Goal: Task Accomplishment & Management: Use online tool/utility

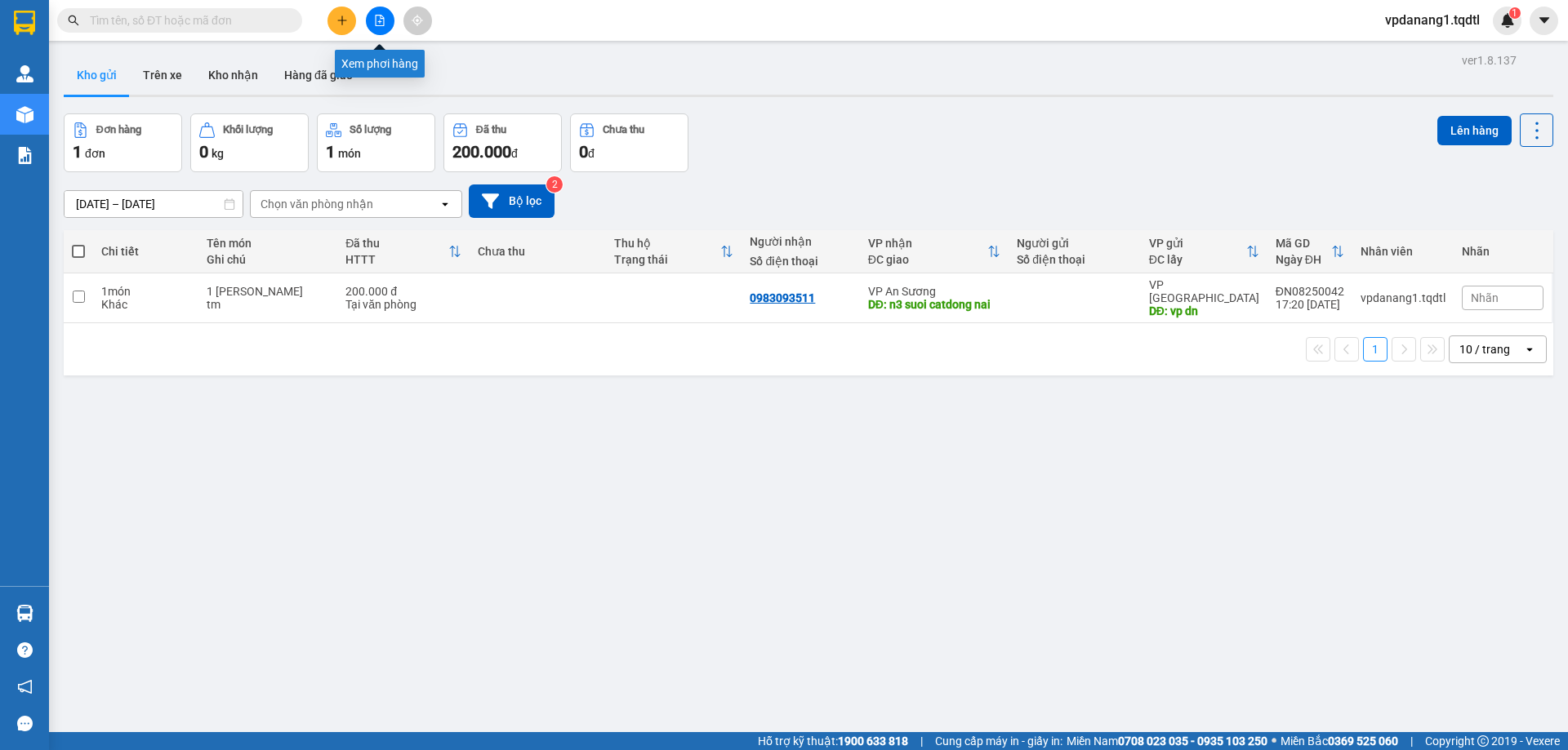
click at [381, 16] on icon "file-add" at bounding box center [381, 20] width 9 height 11
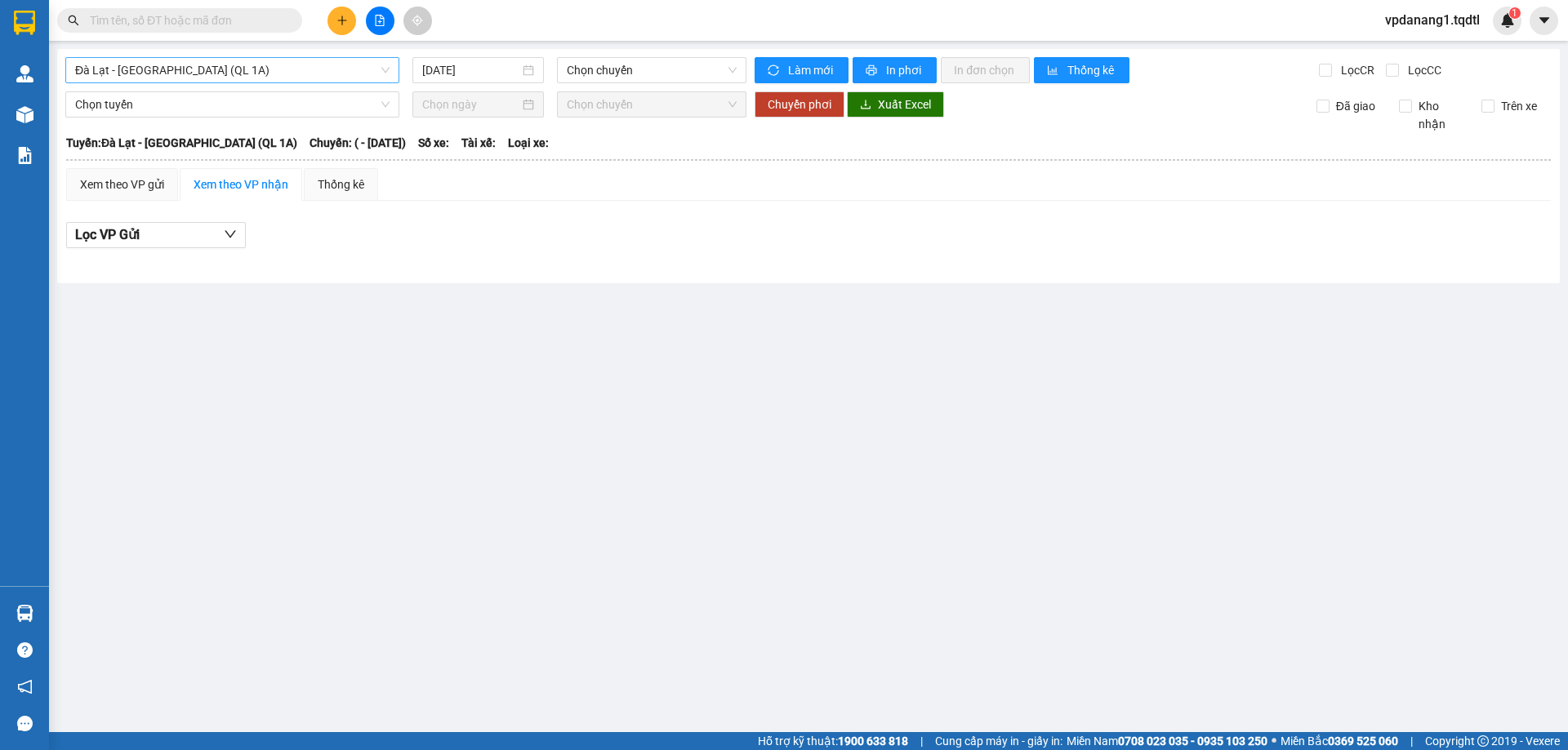
click at [310, 71] on span "Đà Lạt - [GEOGRAPHIC_DATA] (QL 1A)" at bounding box center [232, 70] width 314 height 24
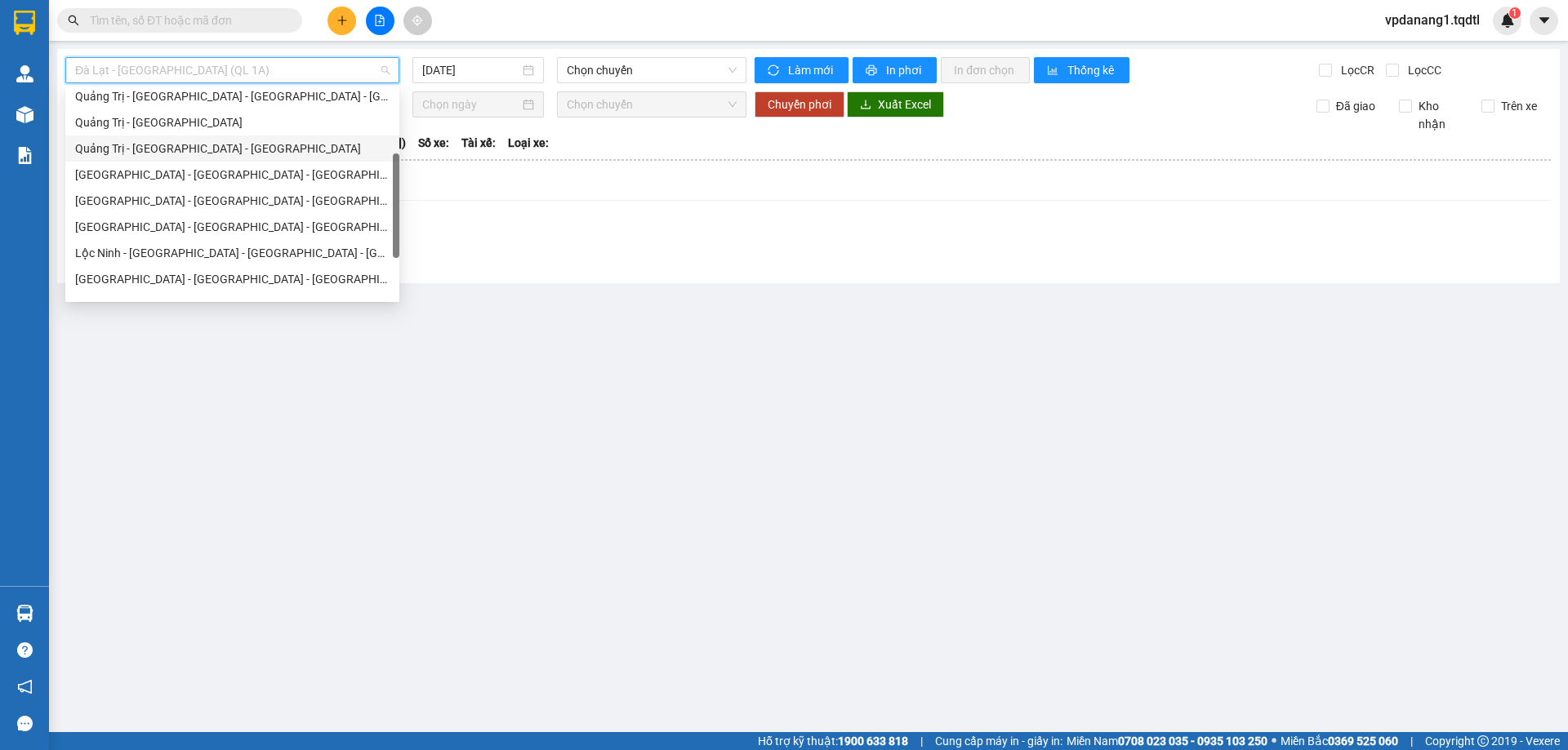
scroll to position [245, 0]
click at [270, 142] on div "[GEOGRAPHIC_DATA] - [GEOGRAPHIC_DATA] - [GEOGRAPHIC_DATA] - [GEOGRAPHIC_DATA]" at bounding box center [232, 144] width 314 height 18
type input "[DATE]"
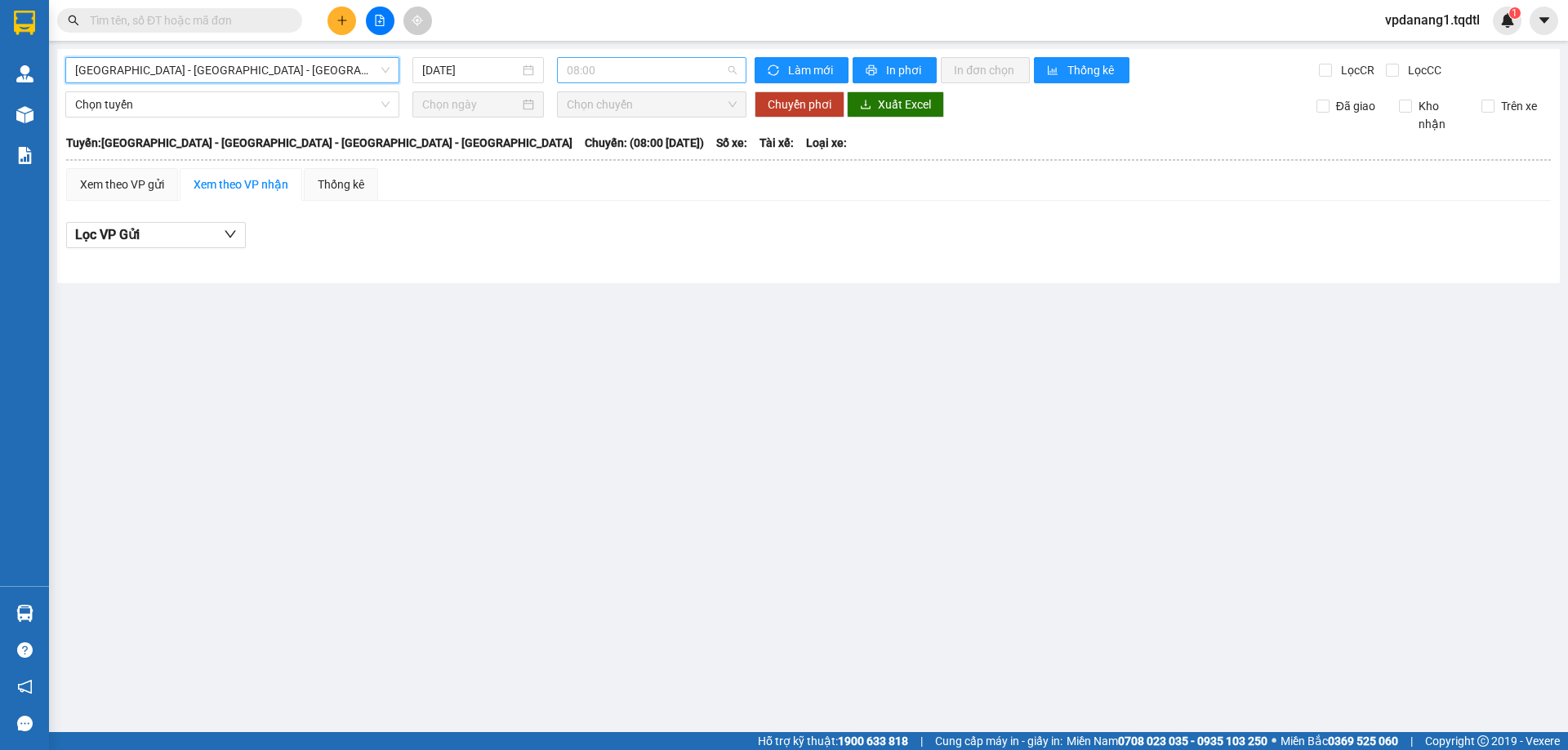
click at [628, 74] on span "08:00" at bounding box center [651, 70] width 169 height 24
click at [256, 58] on span "[GEOGRAPHIC_DATA] - [GEOGRAPHIC_DATA] - [GEOGRAPHIC_DATA] - [GEOGRAPHIC_DATA]" at bounding box center [232, 70] width 314 height 24
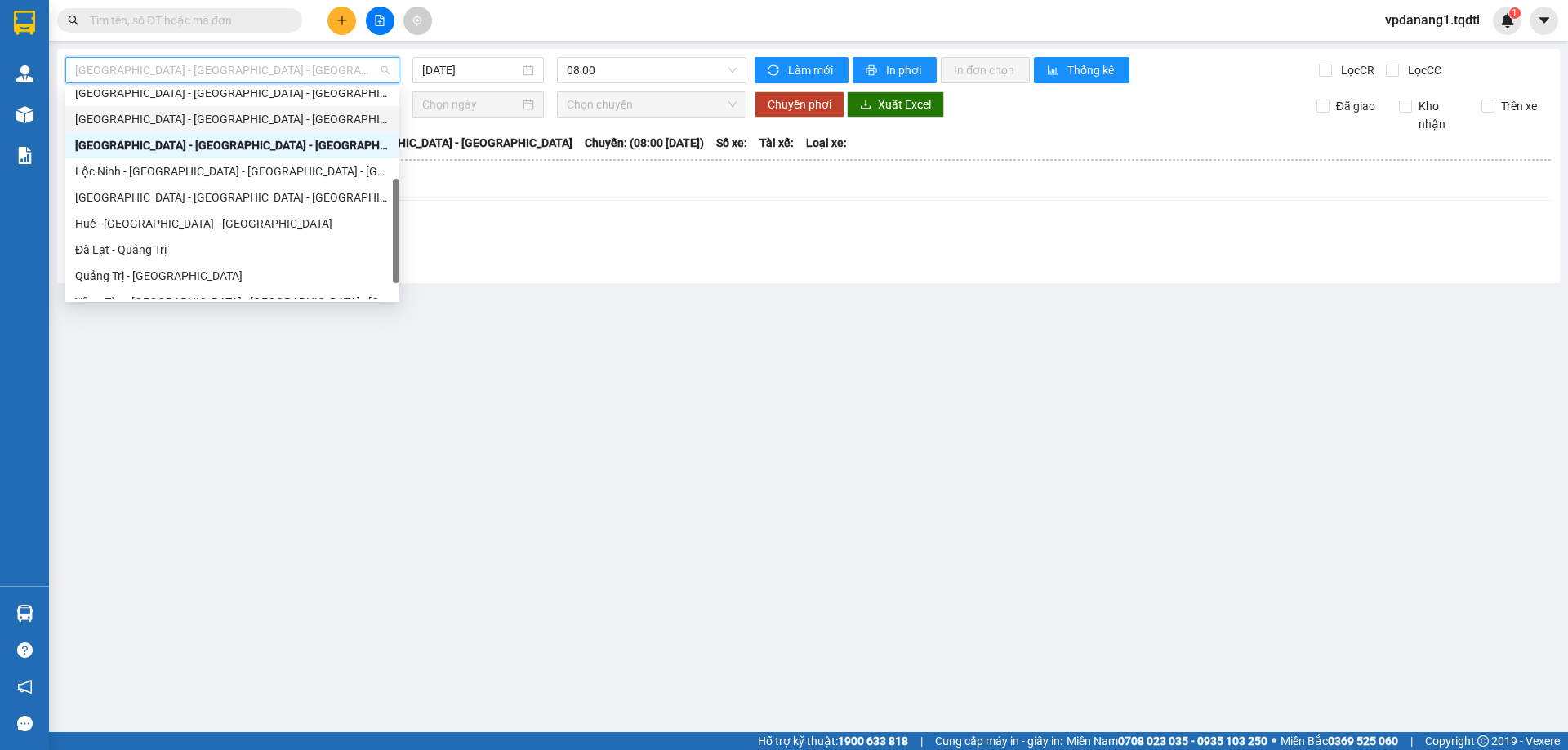
scroll to position [163, 0]
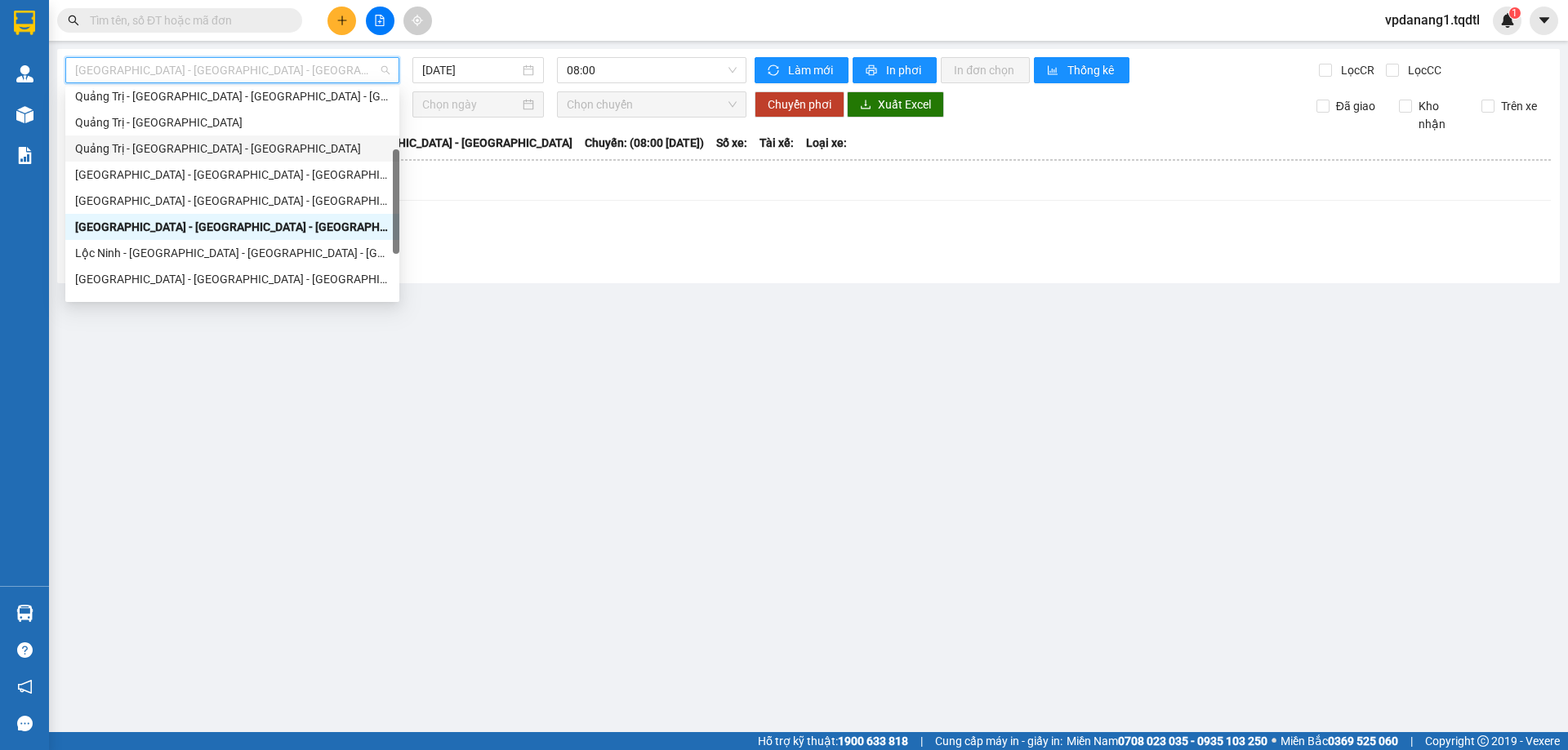
click at [271, 144] on div "Quảng Trị - [GEOGRAPHIC_DATA] - [GEOGRAPHIC_DATA]" at bounding box center [232, 148] width 314 height 18
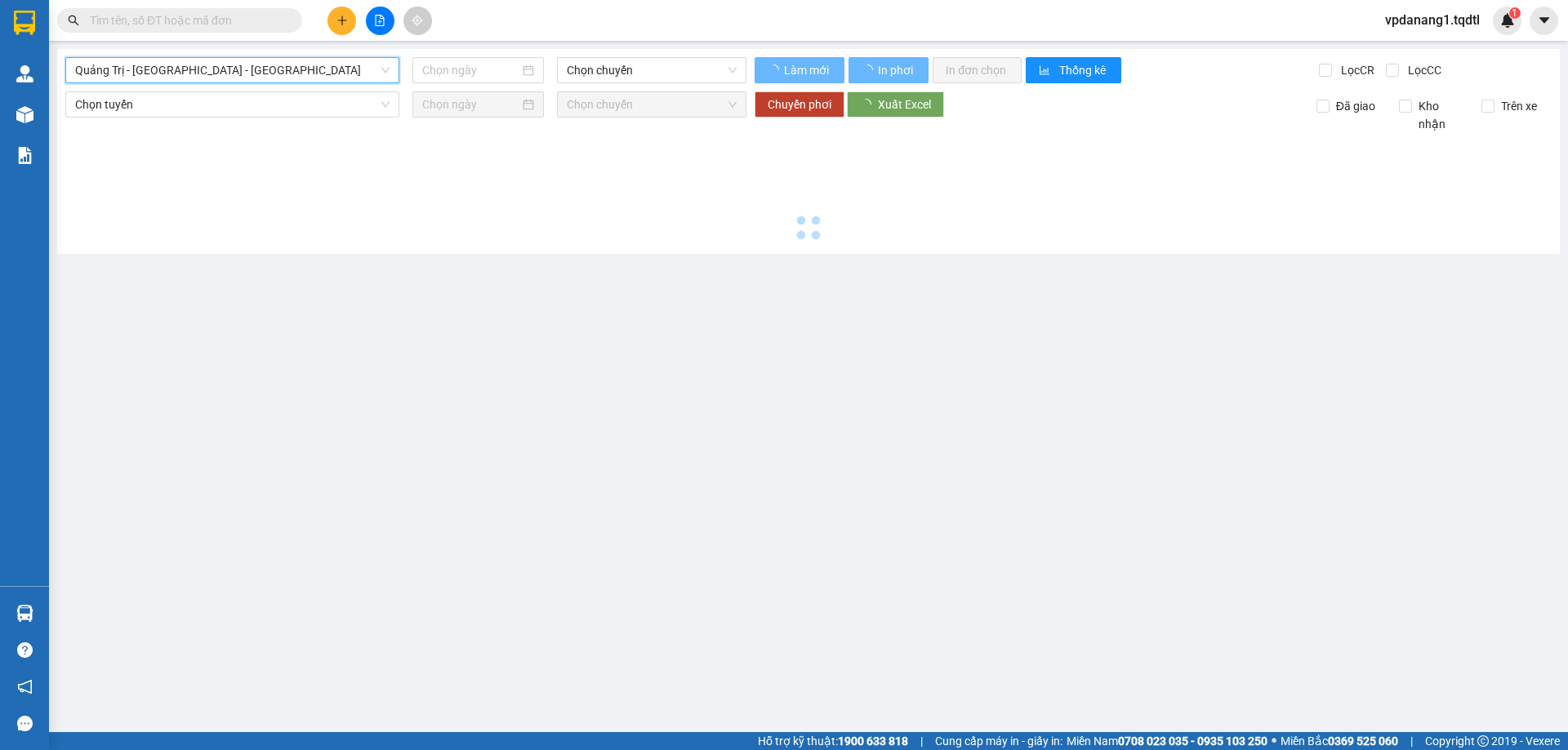
type input "[DATE]"
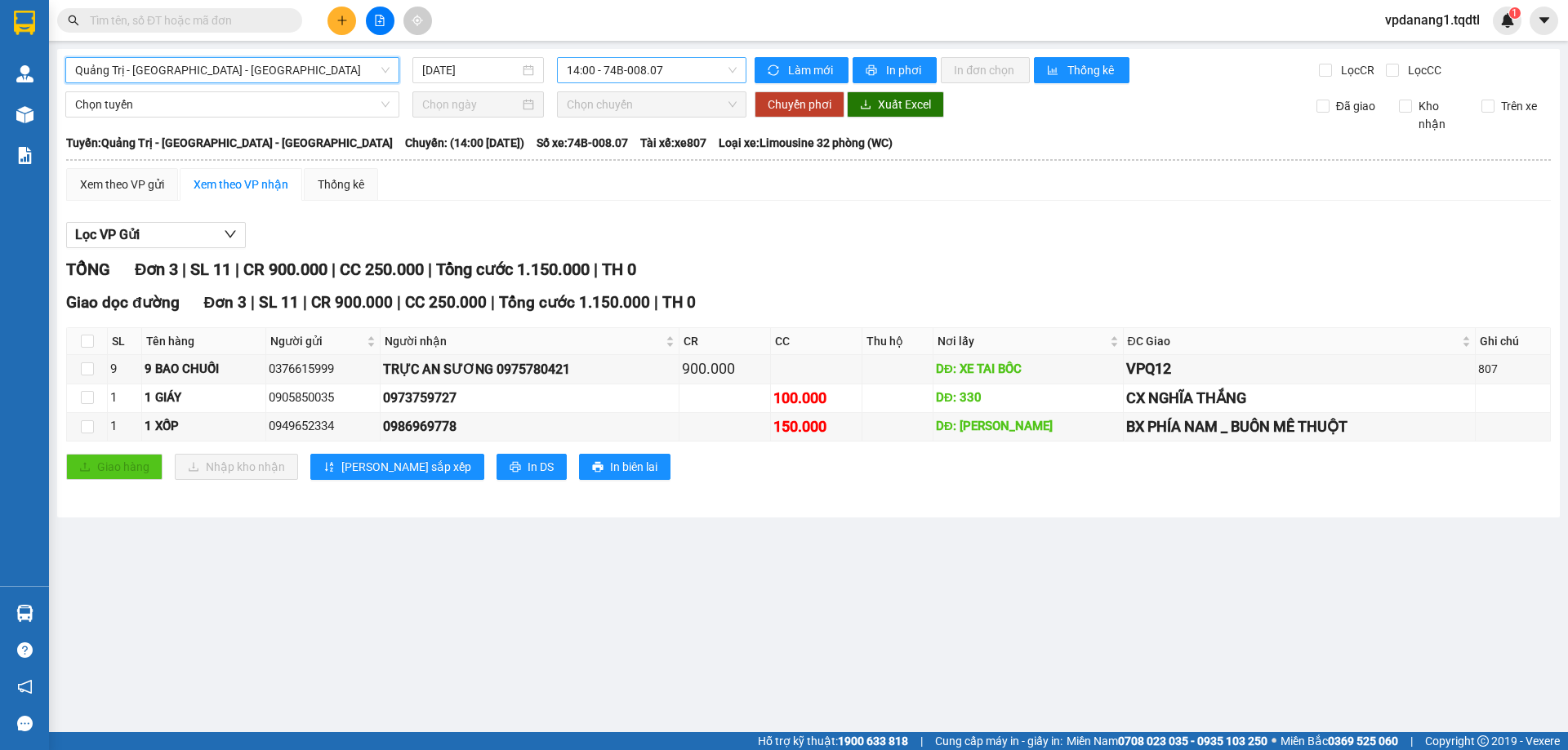
click at [650, 64] on span "14:00 - 74B-008.07" at bounding box center [651, 70] width 169 height 24
click at [188, 69] on span "Quảng Trị - [GEOGRAPHIC_DATA] - [GEOGRAPHIC_DATA]" at bounding box center [232, 70] width 314 height 24
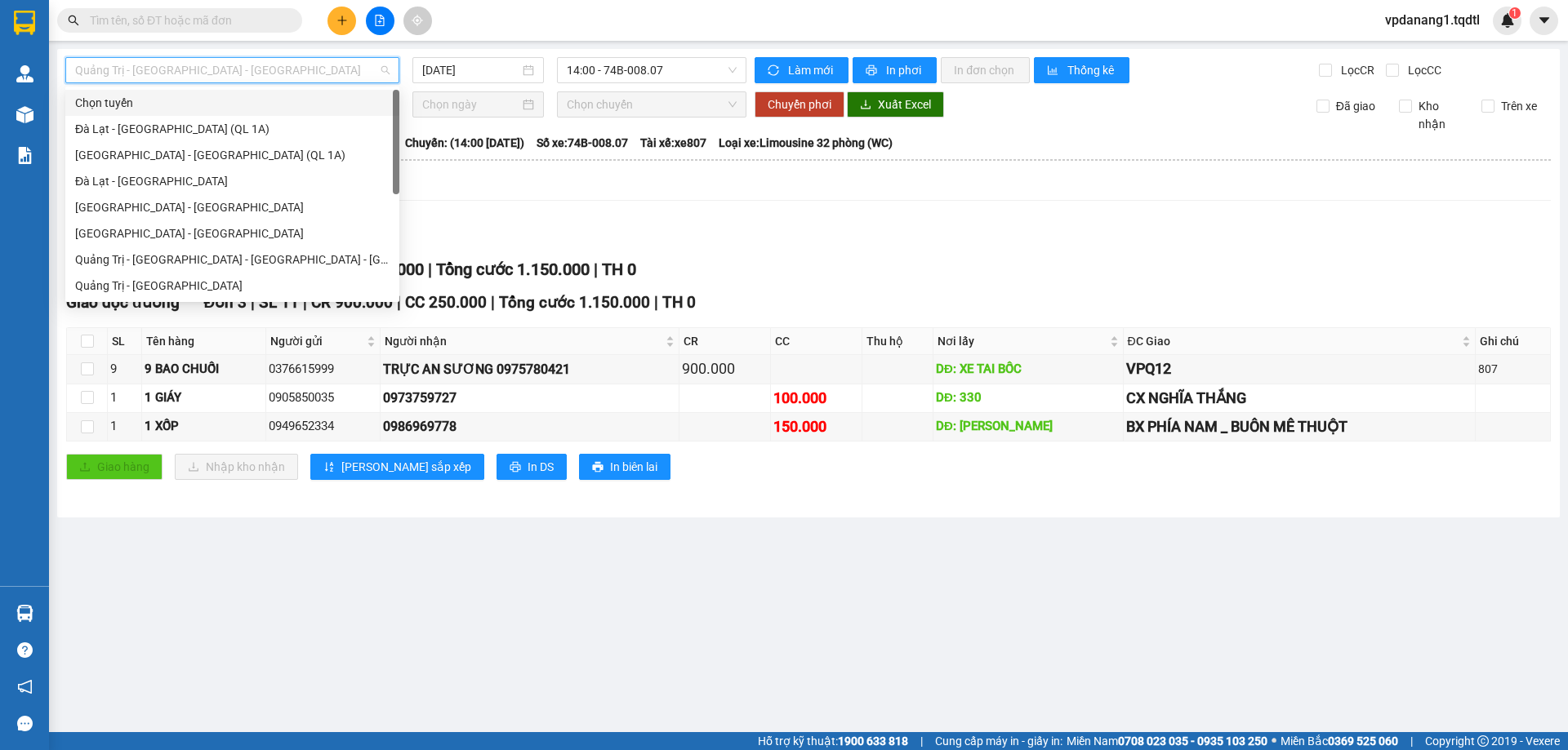
click at [534, 193] on div "Xem theo VP gửi Xem theo VP nhận Thống kê" at bounding box center [808, 184] width 1485 height 32
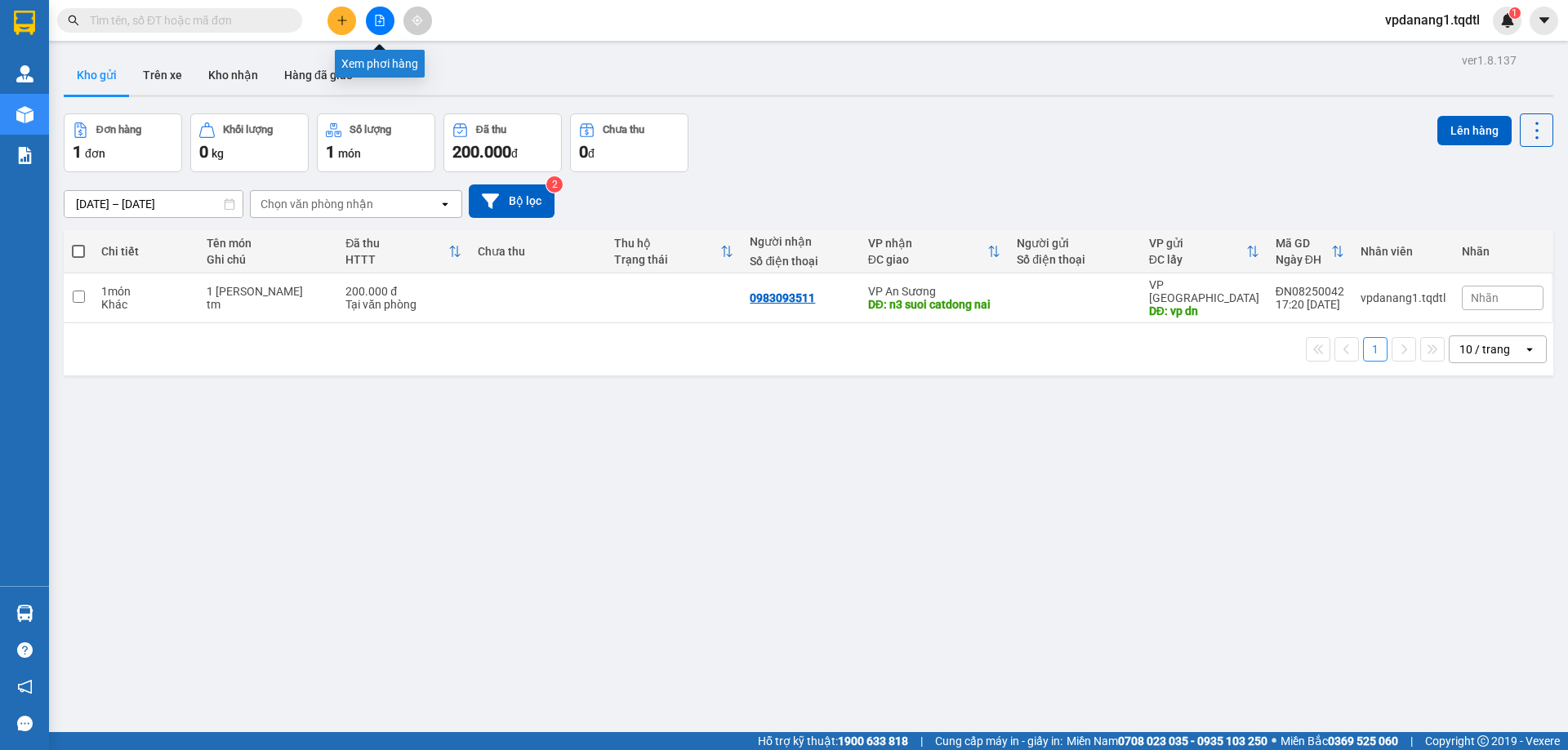
click at [382, 19] on icon "file-add" at bounding box center [380, 20] width 11 height 11
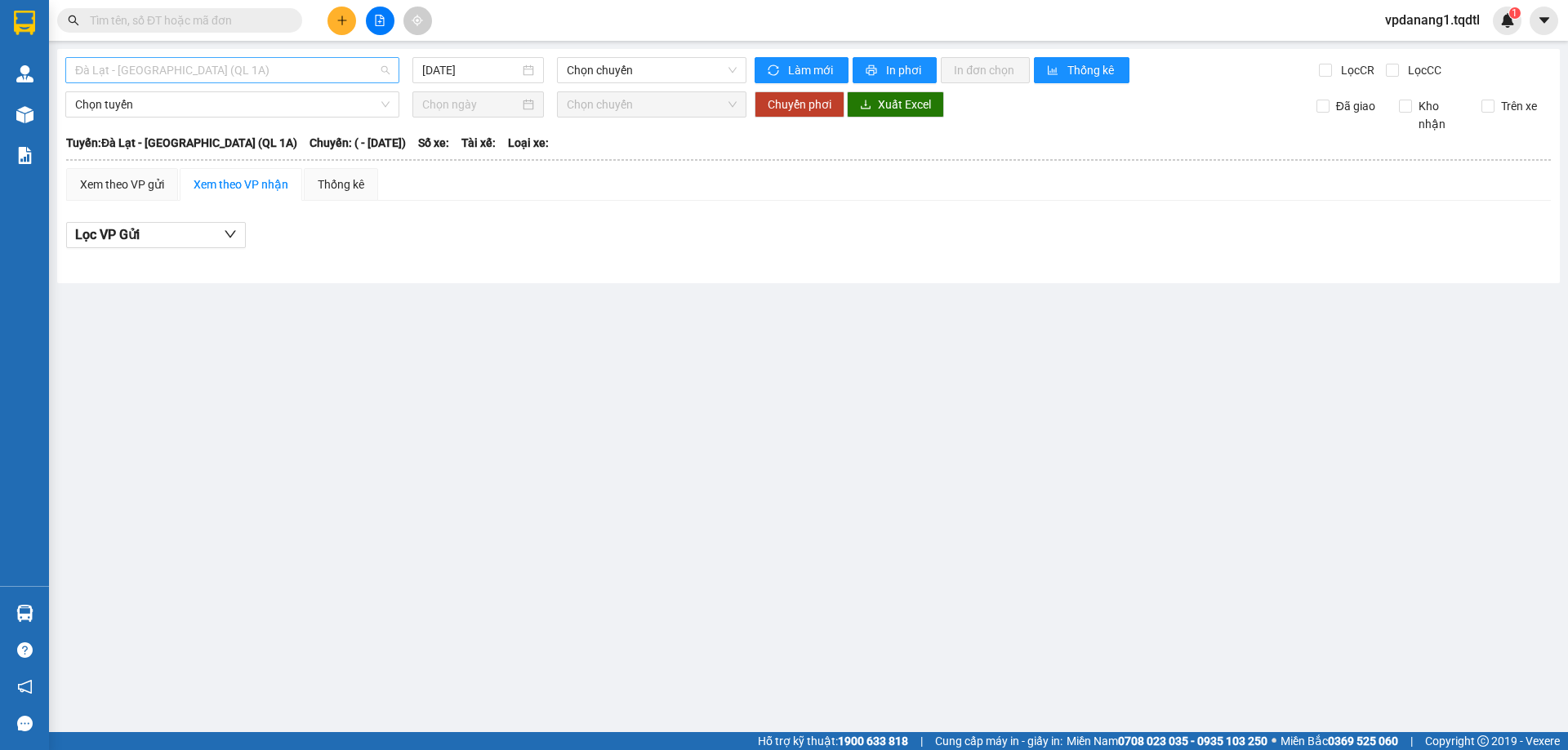
click at [290, 69] on span "Đà Lạt - [GEOGRAPHIC_DATA] (QL 1A)" at bounding box center [232, 70] width 314 height 24
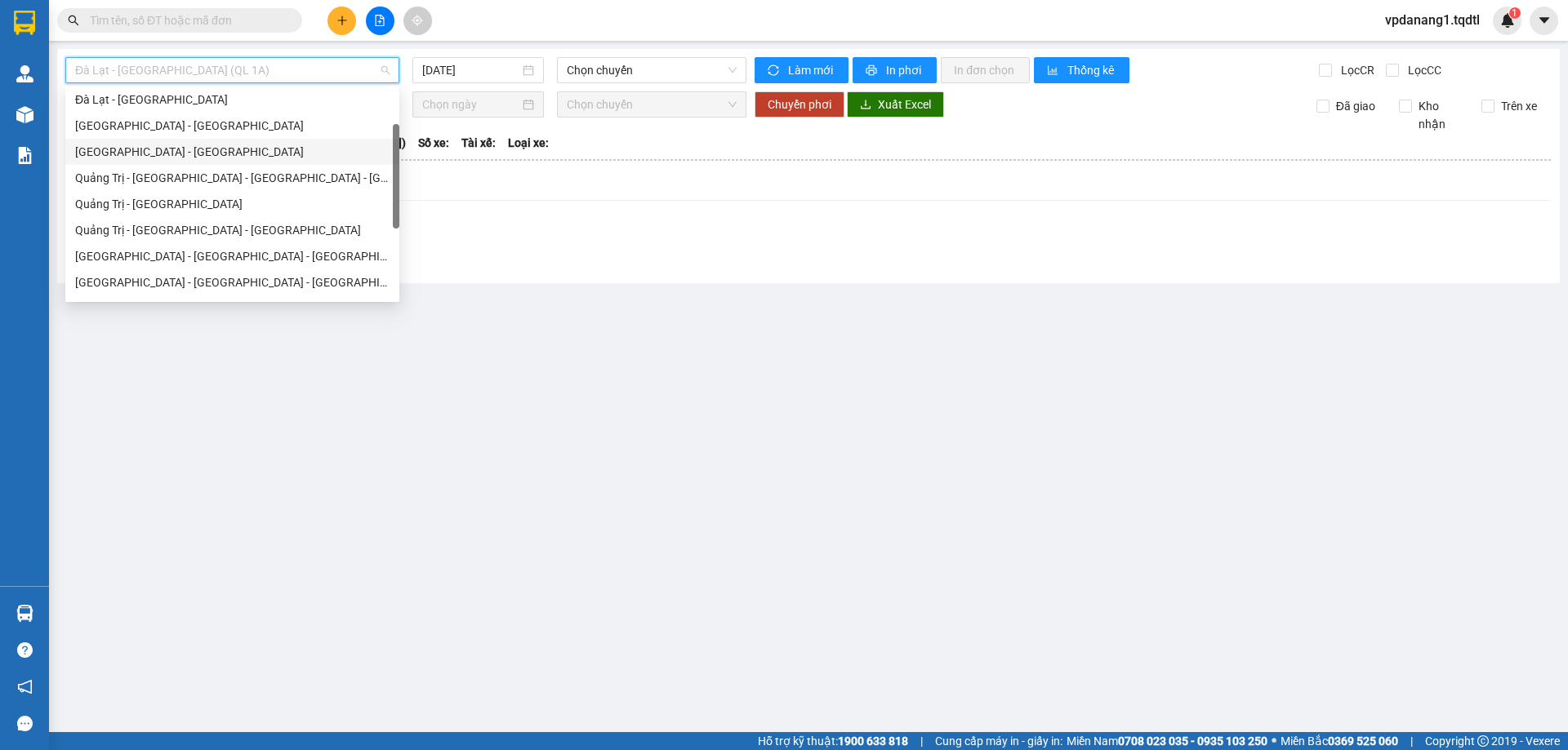
scroll to position [245, 0]
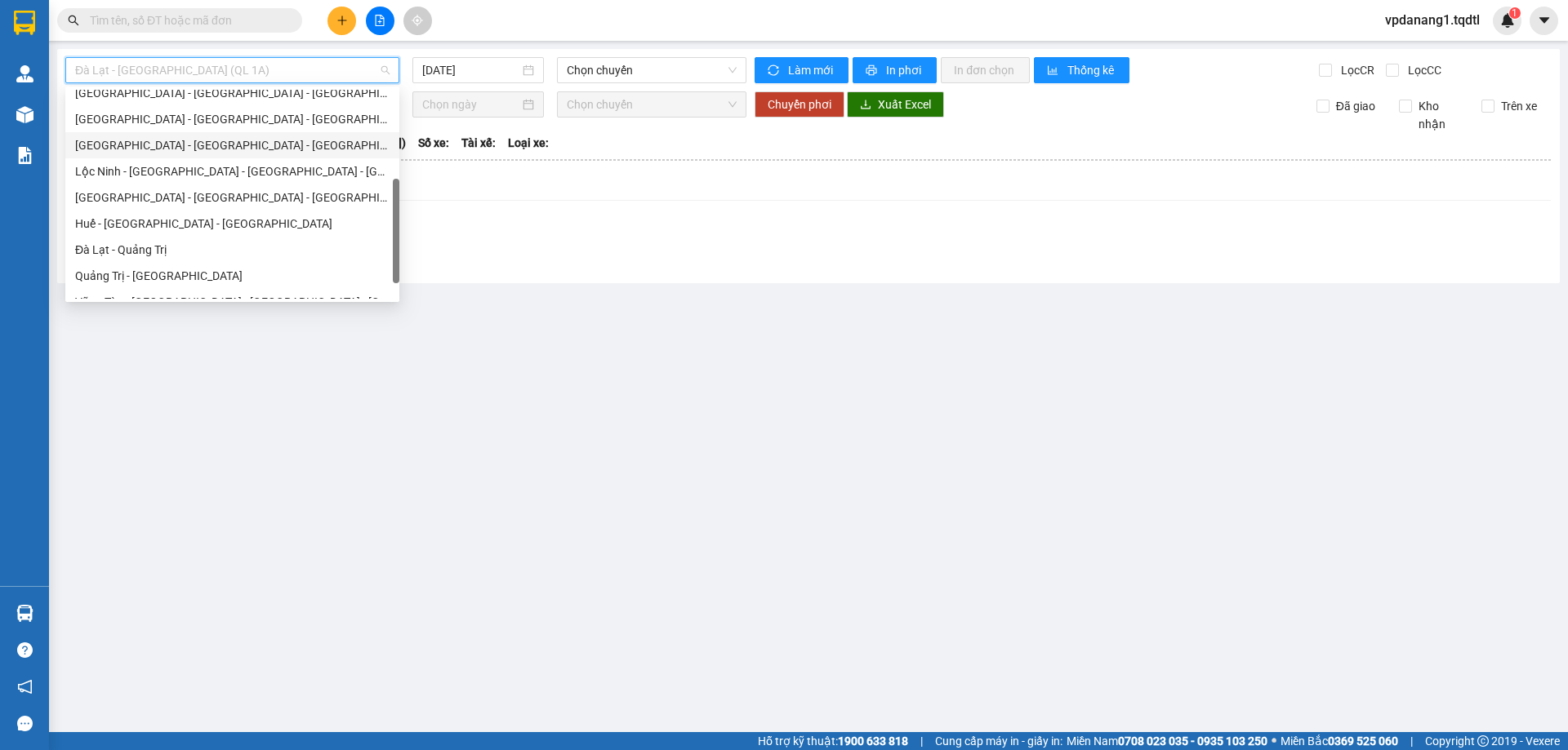
click at [278, 140] on div "[GEOGRAPHIC_DATA] - [GEOGRAPHIC_DATA] - [GEOGRAPHIC_DATA] - [GEOGRAPHIC_DATA]" at bounding box center [232, 144] width 314 height 18
type input "[DATE]"
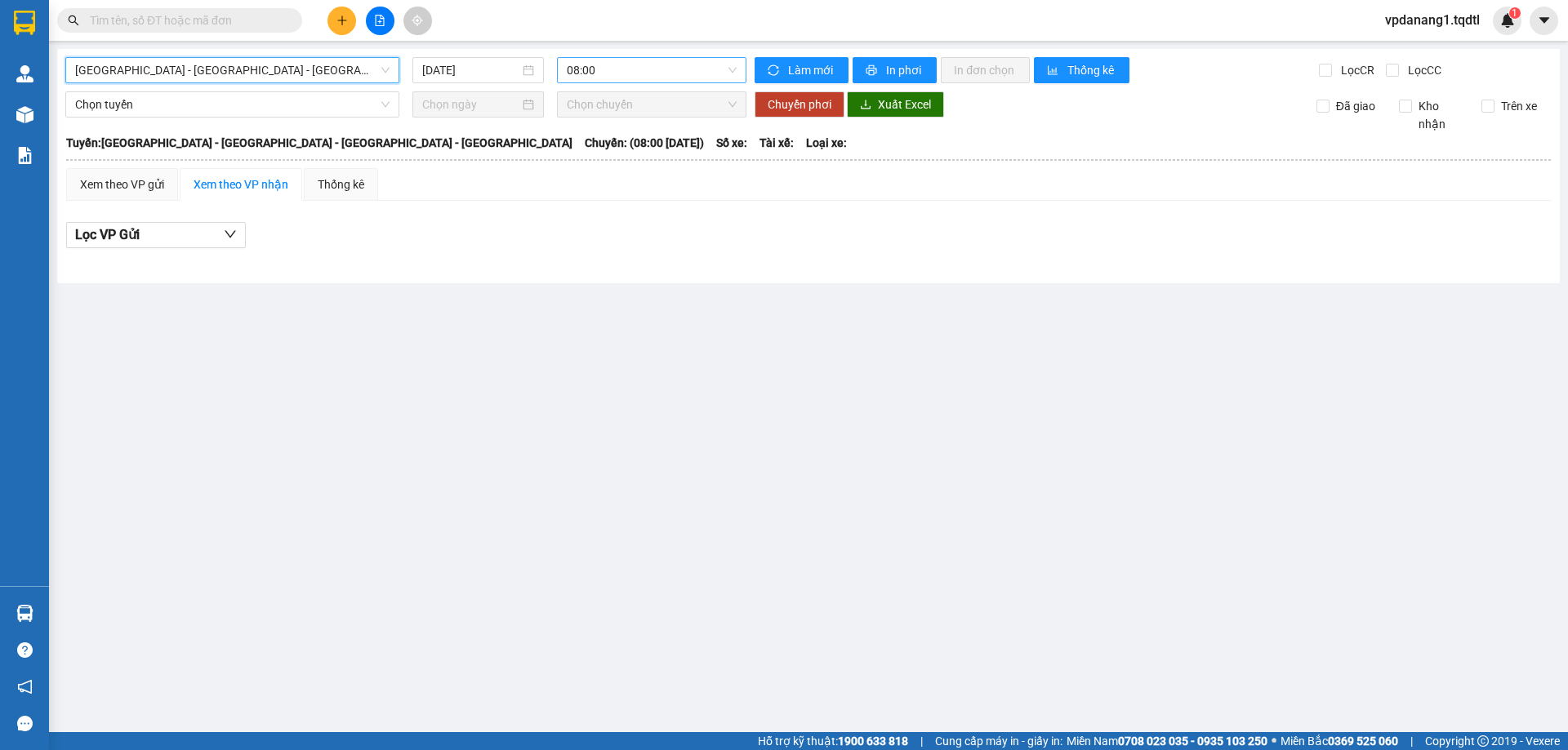
click at [651, 72] on span "08:00" at bounding box center [651, 70] width 169 height 24
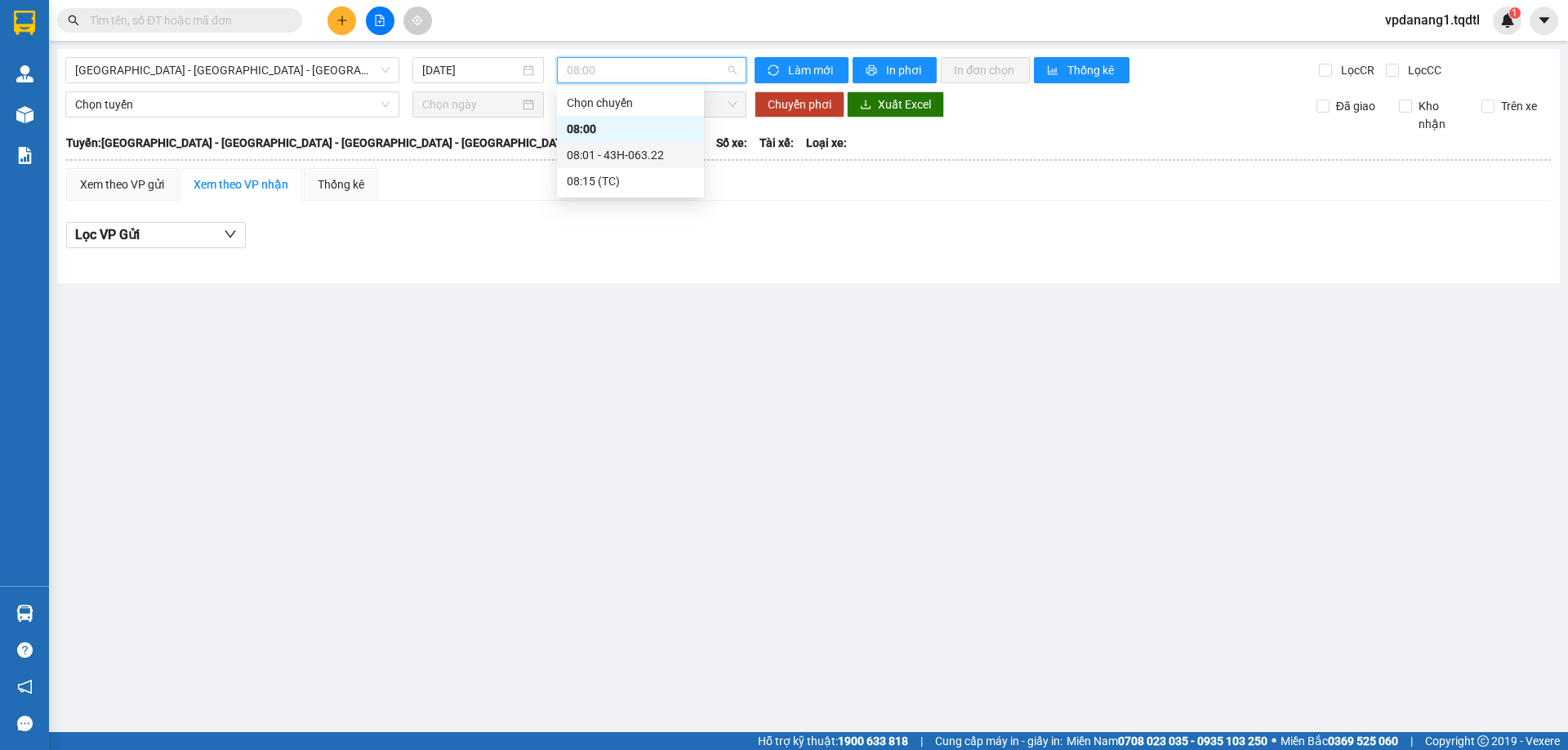
click at [667, 154] on div "08:01 - 43H-063.22" at bounding box center [631, 155] width 128 height 18
